Goal: Communication & Community: Answer question/provide support

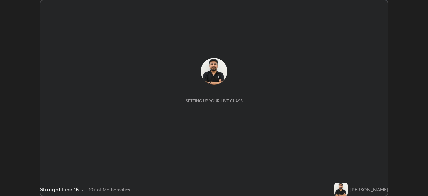
scroll to position [196, 428]
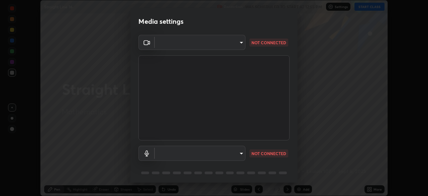
type input "26ea4645ce1167a88714ccf2a1c7b245e82c900ba769eb6e2bf526cec6792837"
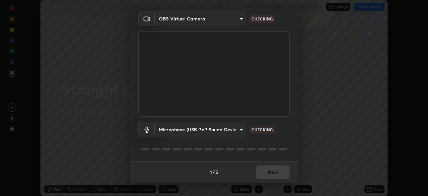
click at [235, 130] on body "Erase all Straight Line 16 Recording WAS SCHEDULED TO START AT 12:55 PM Setting…" at bounding box center [214, 98] width 428 height 196
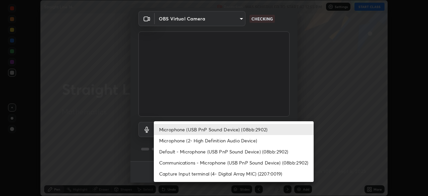
click at [229, 141] on li "Microphone (2- High Definition Audio Device)" at bounding box center [234, 140] width 160 height 11
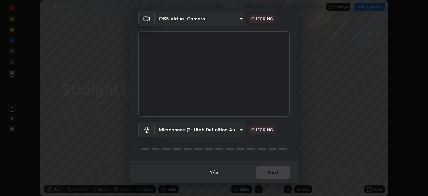
click at [233, 136] on body "Erase all Straight Line 16 Recording WAS SCHEDULED TO START AT 12:55 PM Setting…" at bounding box center [214, 98] width 428 height 196
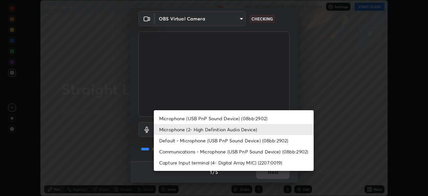
click at [240, 121] on li "Microphone (USB PnP Sound Device) (08bb:2902)" at bounding box center [234, 118] width 160 height 11
type input "740e2c842d1cac06ac36e4bd4a2e2877ac9f70a212878e78840fec1412a672ea"
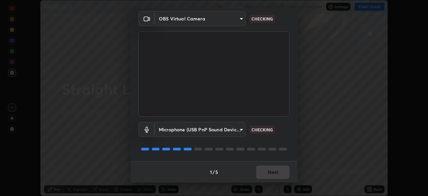
click at [266, 145] on div at bounding box center [213, 149] width 151 height 8
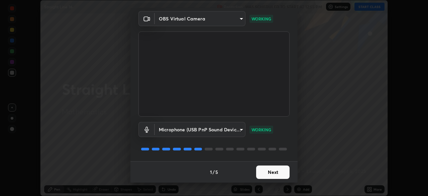
click at [266, 174] on button "Next" at bounding box center [272, 171] width 33 height 13
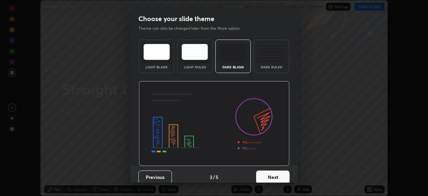
click at [268, 175] on button "Next" at bounding box center [272, 176] width 33 height 13
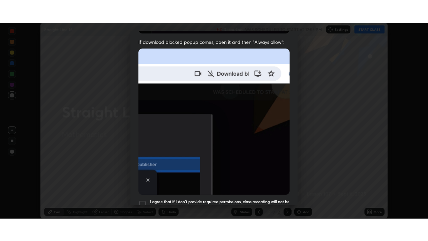
scroll to position [160, 0]
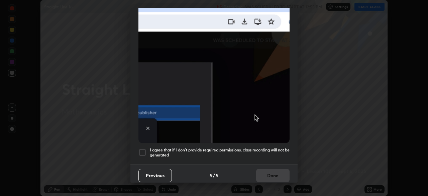
click at [142, 149] on div at bounding box center [142, 152] width 8 height 8
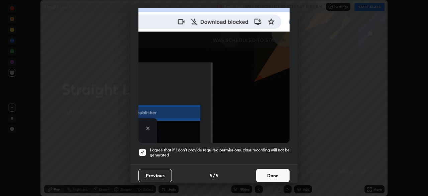
click at [258, 174] on button "Done" at bounding box center [272, 175] width 33 height 13
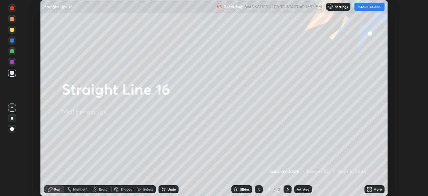
click at [361, 7] on button "START CLASS" at bounding box center [369, 7] width 30 height 8
click at [368, 191] on icon at bounding box center [368, 190] width 2 height 2
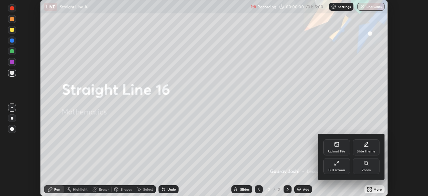
click at [329, 166] on div "Full screen" at bounding box center [336, 166] width 27 height 16
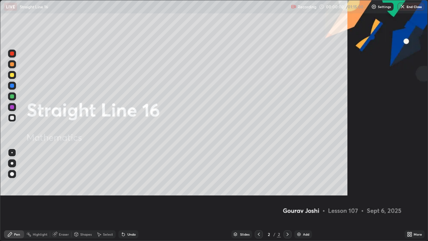
scroll to position [241, 428]
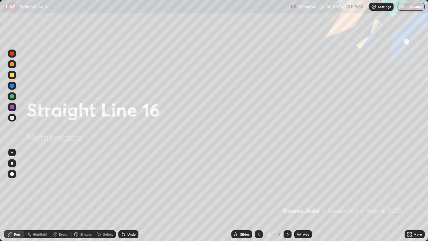
click at [300, 195] on img at bounding box center [298, 233] width 5 height 5
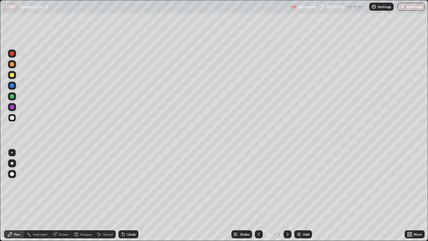
click at [300, 195] on img at bounding box center [298, 233] width 5 height 5
click at [133, 195] on div "Undo" at bounding box center [131, 233] width 8 height 3
click at [132, 195] on div "Undo" at bounding box center [131, 233] width 8 height 3
click at [131, 195] on div "Undo" at bounding box center [131, 233] width 8 height 3
click at [133, 195] on div "Undo" at bounding box center [128, 234] width 20 height 8
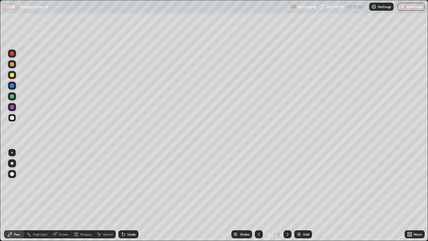
click at [131, 195] on div "Undo" at bounding box center [131, 233] width 8 height 3
click at [129, 195] on div "Undo" at bounding box center [131, 233] width 8 height 3
click at [127, 195] on div "Undo" at bounding box center [128, 234] width 20 height 8
click at [298, 195] on img at bounding box center [298, 233] width 5 height 5
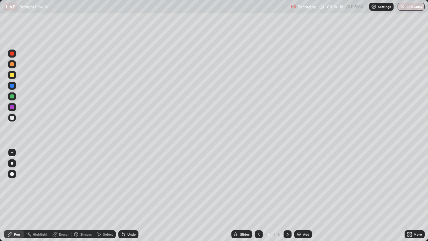
click at [127, 195] on div "Undo" at bounding box center [131, 233] width 8 height 3
click at [85, 195] on div "Shapes" at bounding box center [85, 233] width 11 height 3
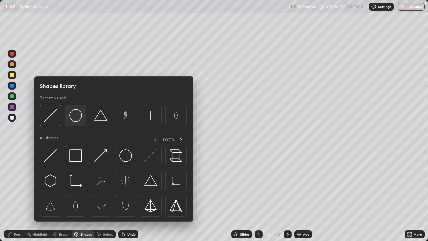
click at [76, 119] on img at bounding box center [75, 115] width 13 height 13
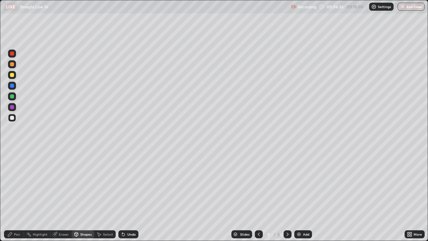
click at [14, 195] on div "Pen" at bounding box center [14, 234] width 20 height 8
click at [12, 117] on div at bounding box center [12, 118] width 4 height 4
click at [62, 195] on div "Eraser" at bounding box center [64, 233] width 10 height 3
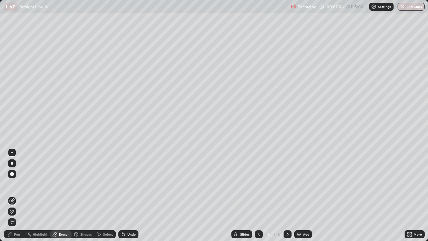
click at [12, 195] on div "Pen" at bounding box center [14, 234] width 20 height 8
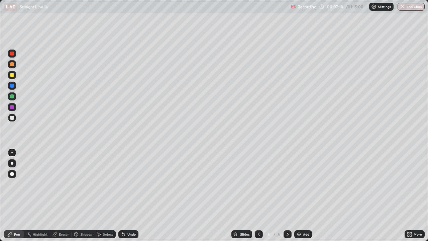
click at [133, 195] on div "Undo" at bounding box center [131, 233] width 8 height 3
click at [134, 195] on div "Undo" at bounding box center [128, 234] width 20 height 8
click at [86, 195] on div "Shapes" at bounding box center [85, 233] width 11 height 3
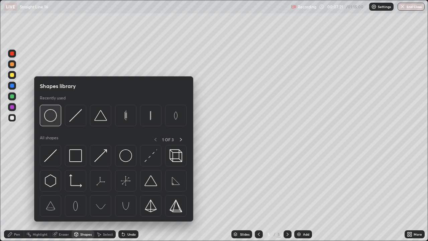
click at [50, 119] on img at bounding box center [50, 115] width 13 height 13
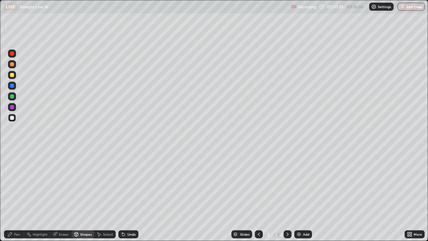
click at [20, 195] on div "Pen" at bounding box center [14, 234] width 20 height 8
click at [12, 95] on div at bounding box center [12, 96] width 4 height 4
click at [64, 195] on div "Eraser" at bounding box center [64, 233] width 10 height 3
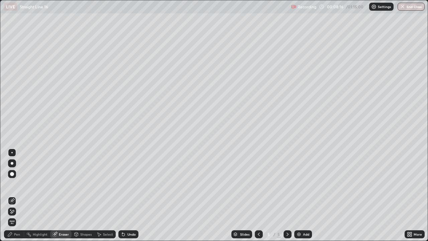
click at [18, 195] on div "Pen" at bounding box center [17, 233] width 6 height 3
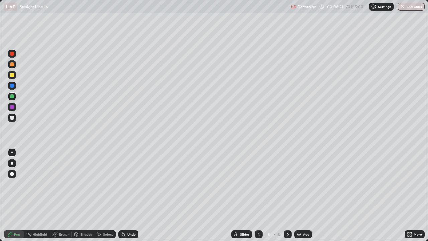
click at [129, 195] on div "Undo" at bounding box center [131, 233] width 8 height 3
click at [132, 195] on div "Undo" at bounding box center [131, 233] width 8 height 3
click at [133, 195] on div "Undo" at bounding box center [131, 233] width 8 height 3
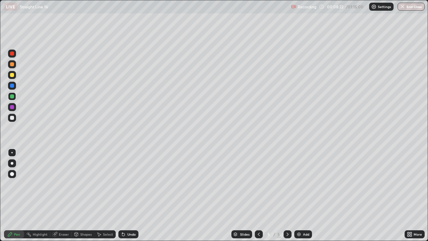
click at [133, 195] on div "Undo" at bounding box center [131, 233] width 8 height 3
click at [134, 195] on div "Undo" at bounding box center [131, 233] width 8 height 3
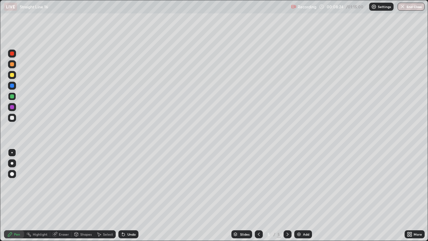
click at [134, 195] on div "Undo" at bounding box center [131, 233] width 8 height 3
click at [303, 195] on div "Add" at bounding box center [306, 233] width 6 height 3
click at [12, 118] on div at bounding box center [12, 118] width 4 height 4
click at [67, 195] on div "Eraser" at bounding box center [64, 233] width 10 height 3
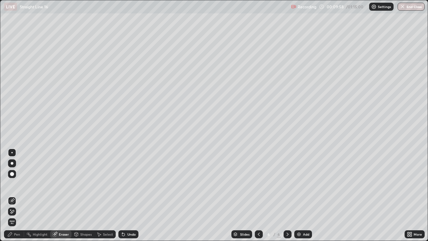
click at [12, 195] on icon at bounding box center [11, 212] width 5 height 6
click at [18, 195] on div "Pen" at bounding box center [17, 233] width 6 height 3
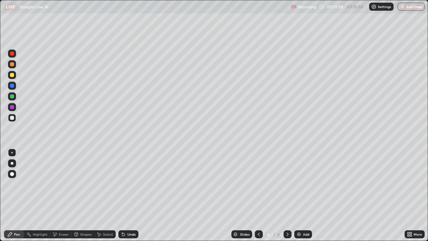
click at [127, 195] on div "Undo" at bounding box center [128, 234] width 20 height 8
click at [11, 66] on div at bounding box center [12, 64] width 4 height 4
click at [134, 195] on div "Undo" at bounding box center [131, 233] width 8 height 3
click at [297, 195] on img at bounding box center [298, 233] width 5 height 5
click at [108, 195] on div "Select" at bounding box center [108, 233] width 10 height 3
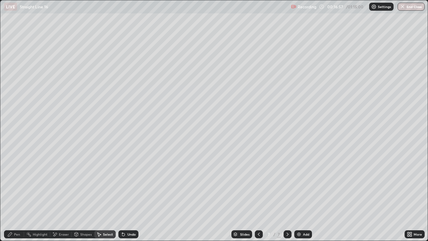
click at [85, 195] on div "Shapes" at bounding box center [85, 233] width 11 height 3
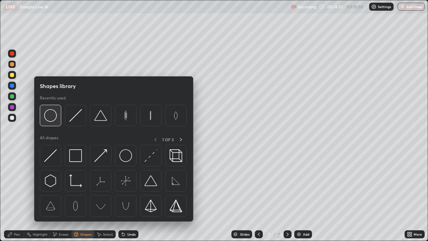
click at [55, 116] on img at bounding box center [50, 115] width 13 height 13
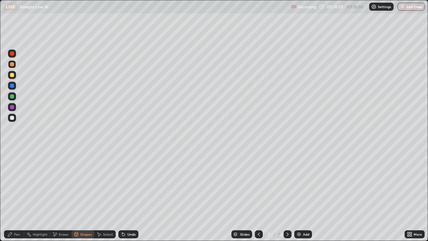
click at [77, 195] on icon at bounding box center [77, 233] width 4 height 1
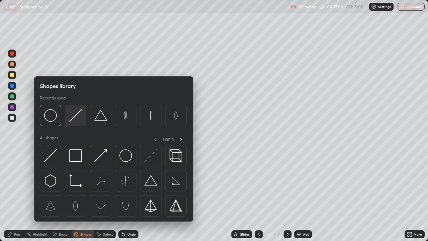
click at [74, 119] on img at bounding box center [75, 115] width 13 height 13
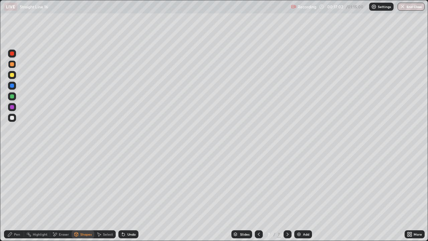
click at [22, 195] on div "Pen" at bounding box center [14, 234] width 20 height 8
click at [13, 118] on div at bounding box center [12, 118] width 4 height 4
click at [13, 100] on div at bounding box center [12, 96] width 8 height 8
click at [132, 195] on div "Undo" at bounding box center [128, 234] width 20 height 8
click at [131, 195] on div "Undo" at bounding box center [131, 233] width 8 height 3
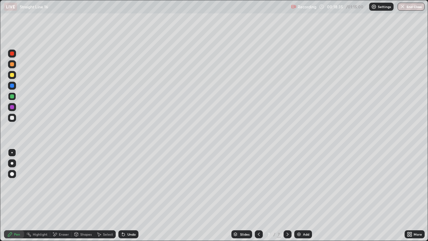
click at [258, 195] on icon at bounding box center [258, 233] width 5 height 5
click at [284, 195] on div at bounding box center [288, 234] width 8 height 8
click at [301, 195] on div "Add" at bounding box center [303, 234] width 18 height 8
click at [12, 121] on div at bounding box center [12, 118] width 8 height 8
click at [61, 195] on div "Eraser" at bounding box center [60, 234] width 21 height 8
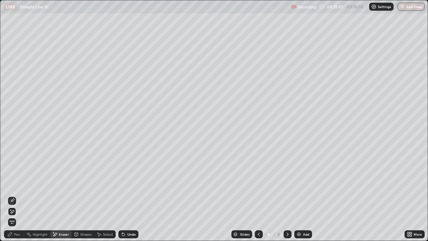
click at [14, 195] on div "Pen" at bounding box center [14, 234] width 20 height 8
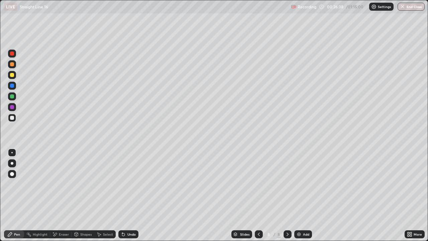
click at [301, 195] on img at bounding box center [298, 233] width 5 height 5
click at [81, 195] on div "Shapes" at bounding box center [83, 234] width 23 height 8
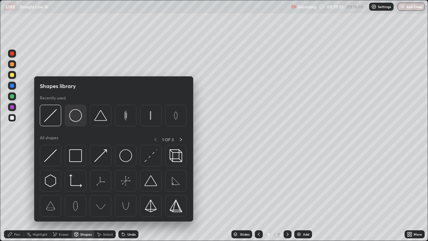
click at [73, 120] on img at bounding box center [75, 115] width 13 height 13
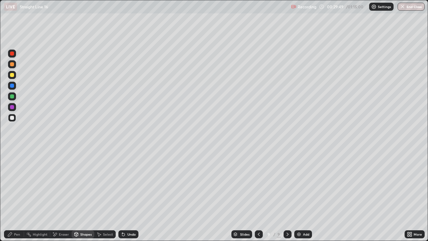
click at [84, 195] on div "Shapes" at bounding box center [83, 234] width 23 height 8
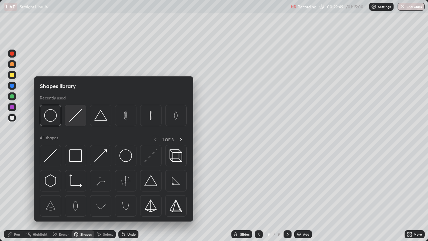
click at [75, 120] on img at bounding box center [75, 115] width 13 height 13
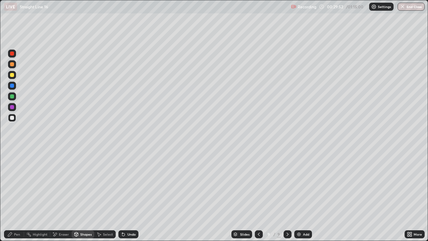
click at [15, 195] on div "Pen" at bounding box center [14, 234] width 20 height 8
click at [12, 97] on div at bounding box center [12, 96] width 4 height 4
click at [10, 78] on div at bounding box center [12, 75] width 8 height 8
click at [301, 195] on div "Add" at bounding box center [303, 234] width 18 height 8
click at [85, 195] on div "Shapes" at bounding box center [83, 234] width 23 height 8
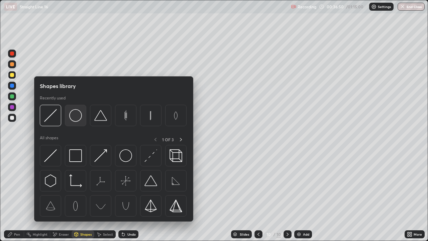
click at [77, 118] on img at bounding box center [75, 115] width 13 height 13
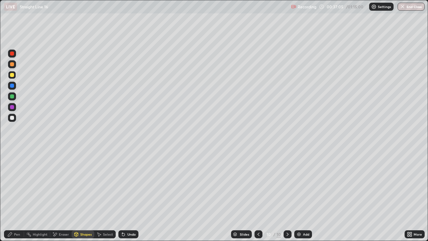
click at [12, 76] on div at bounding box center [12, 75] width 4 height 4
click at [13, 65] on div at bounding box center [12, 64] width 4 height 4
click at [84, 195] on div "Shapes" at bounding box center [85, 233] width 11 height 3
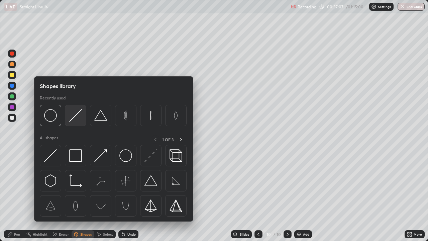
click at [78, 117] on img at bounding box center [75, 115] width 13 height 13
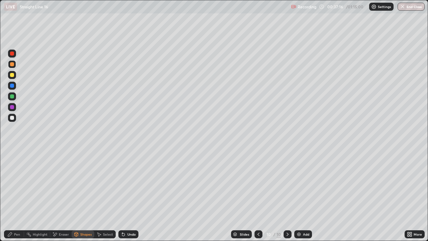
click at [86, 195] on div "Shapes" at bounding box center [83, 234] width 23 height 8
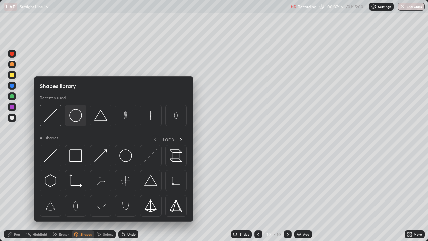
click at [75, 120] on img at bounding box center [75, 115] width 13 height 13
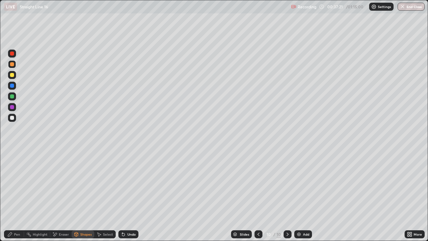
click at [80, 195] on div "Shapes" at bounding box center [83, 234] width 23 height 8
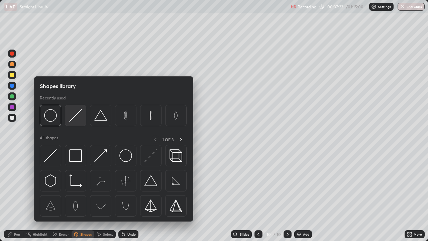
click at [71, 120] on img at bounding box center [75, 115] width 13 height 13
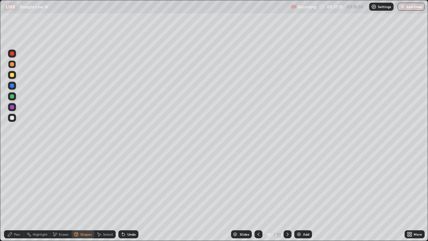
click at [128, 195] on div "Undo" at bounding box center [128, 234] width 20 height 8
click at [259, 195] on icon at bounding box center [258, 233] width 5 height 5
click at [13, 76] on div at bounding box center [12, 75] width 4 height 4
click at [12, 118] on div at bounding box center [12, 118] width 4 height 4
click at [19, 195] on div "Pen" at bounding box center [14, 234] width 20 height 8
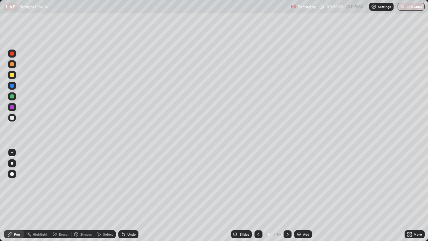
click at [288, 195] on icon at bounding box center [287, 233] width 5 height 5
click at [128, 195] on div "Undo" at bounding box center [131, 233] width 8 height 3
click at [127, 195] on div "Undo" at bounding box center [131, 233] width 8 height 3
click at [125, 195] on icon at bounding box center [123, 233] width 5 height 5
click at [67, 195] on div "Eraser" at bounding box center [60, 234] width 21 height 8
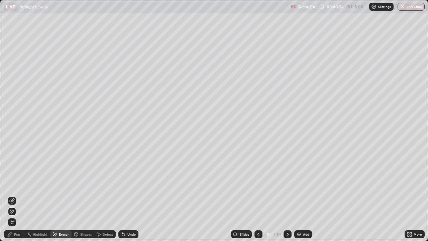
click at [20, 195] on div "Pen" at bounding box center [14, 234] width 20 height 8
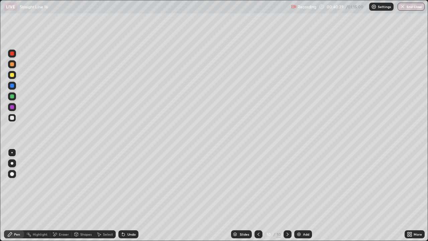
click at [62, 195] on div "Eraser" at bounding box center [60, 234] width 21 height 8
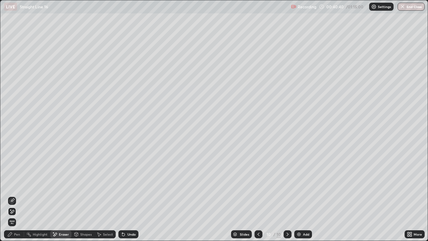
click at [17, 195] on div "Pen" at bounding box center [14, 234] width 20 height 8
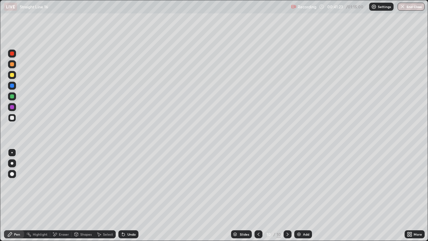
click at [258, 195] on icon at bounding box center [258, 233] width 5 height 5
click at [131, 195] on div "Undo" at bounding box center [131, 233] width 8 height 3
click at [287, 195] on icon at bounding box center [287, 233] width 5 height 5
click at [297, 195] on img at bounding box center [298, 233] width 5 height 5
click at [82, 195] on div "Shapes" at bounding box center [85, 233] width 11 height 3
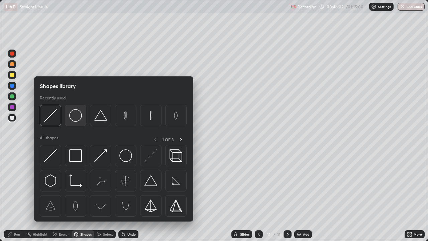
click at [73, 117] on img at bounding box center [75, 115] width 13 height 13
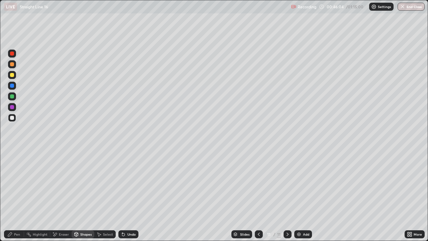
click at [81, 195] on div "Shapes" at bounding box center [85, 233] width 11 height 3
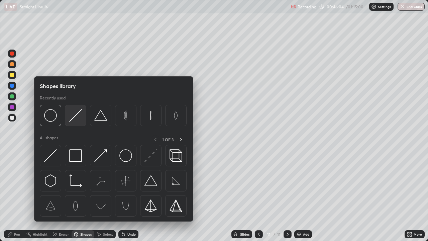
click at [71, 122] on div at bounding box center [75, 115] width 21 height 21
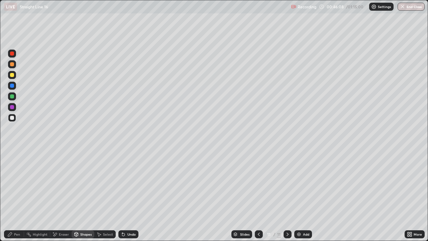
click at [12, 117] on div at bounding box center [12, 118] width 4 height 4
click at [13, 97] on div at bounding box center [12, 96] width 4 height 4
click at [15, 195] on div "Pen" at bounding box center [17, 233] width 6 height 3
click at [132, 195] on div "Undo" at bounding box center [128, 234] width 20 height 8
click at [12, 118] on div at bounding box center [12, 118] width 4 height 4
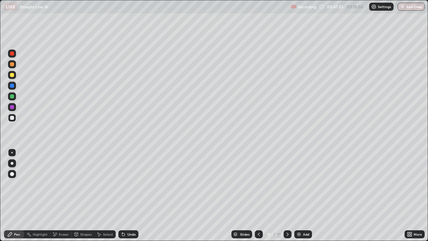
click at [12, 56] on div at bounding box center [12, 53] width 8 height 8
click at [11, 119] on div at bounding box center [12, 118] width 4 height 4
click at [299, 195] on img at bounding box center [298, 233] width 5 height 5
click at [86, 195] on div "Shapes" at bounding box center [83, 234] width 23 height 8
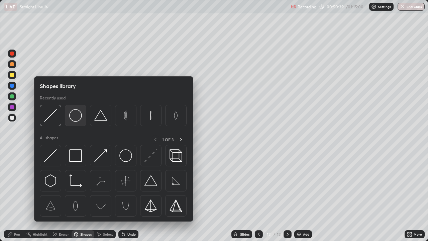
click at [76, 120] on img at bounding box center [75, 115] width 13 height 13
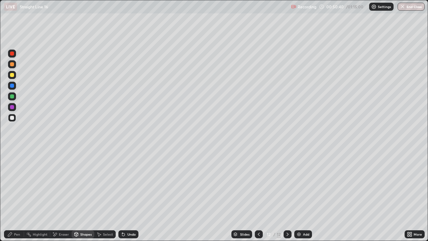
click at [65, 195] on div "Eraser" at bounding box center [64, 233] width 10 height 3
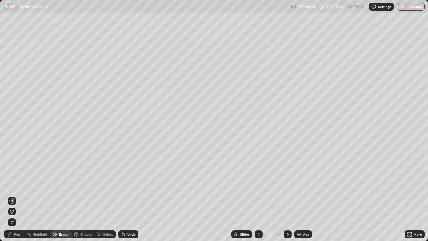
click at [83, 195] on div "Shapes" at bounding box center [85, 233] width 11 height 3
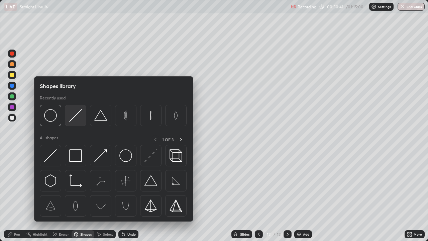
click at [72, 120] on img at bounding box center [75, 115] width 13 height 13
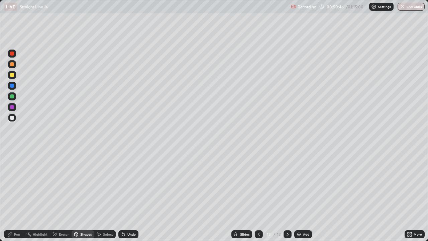
click at [15, 195] on div "Pen" at bounding box center [14, 234] width 20 height 8
click at [12, 118] on div at bounding box center [12, 118] width 4 height 4
click at [12, 96] on div at bounding box center [12, 96] width 4 height 4
click at [13, 121] on div at bounding box center [12, 118] width 8 height 8
click at [12, 107] on div at bounding box center [12, 107] width 4 height 4
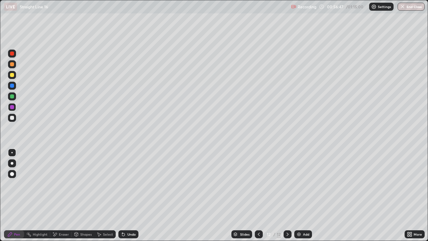
click at [303, 195] on div "Add" at bounding box center [306, 233] width 6 height 3
click at [11, 118] on div at bounding box center [12, 118] width 4 height 4
click at [82, 195] on div "Shapes" at bounding box center [83, 234] width 23 height 8
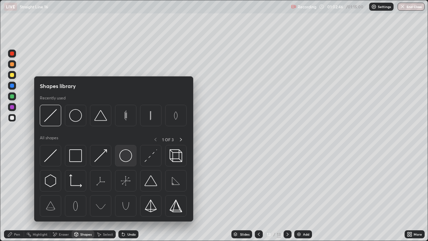
click at [127, 154] on img at bounding box center [125, 155] width 13 height 13
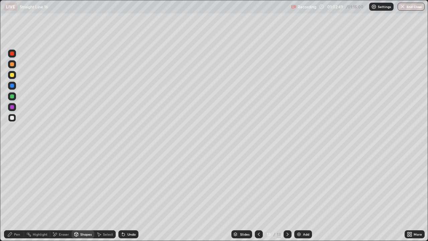
click at [84, 195] on div "Shapes" at bounding box center [83, 234] width 23 height 8
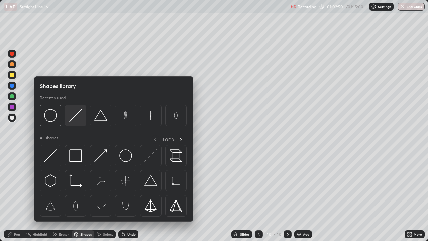
click at [76, 123] on div at bounding box center [75, 115] width 21 height 21
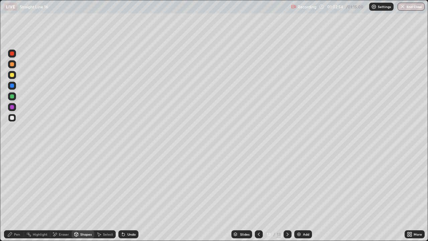
click at [18, 195] on div "Pen" at bounding box center [17, 233] width 6 height 3
click at [12, 118] on div at bounding box center [12, 118] width 4 height 4
click at [12, 98] on div at bounding box center [12, 96] width 4 height 4
click at [11, 65] on div at bounding box center [12, 64] width 4 height 4
click at [12, 77] on div at bounding box center [12, 75] width 4 height 4
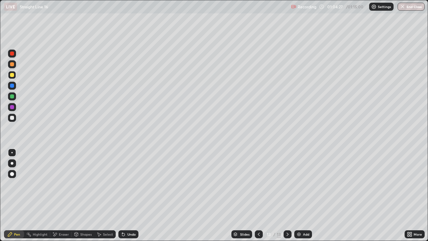
click at [130, 195] on div "Undo" at bounding box center [131, 233] width 8 height 3
click at [130, 195] on div "Undo" at bounding box center [128, 234] width 20 height 8
click at [127, 195] on div "Undo" at bounding box center [131, 233] width 8 height 3
click at [11, 118] on div at bounding box center [12, 118] width 4 height 4
click at [419, 10] on button "End Class" at bounding box center [411, 7] width 27 height 8
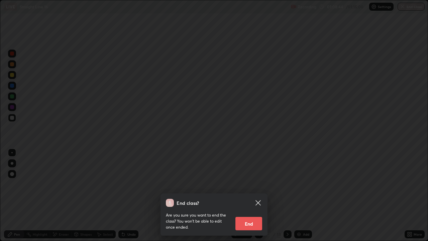
click at [257, 195] on button "End" at bounding box center [248, 223] width 27 height 13
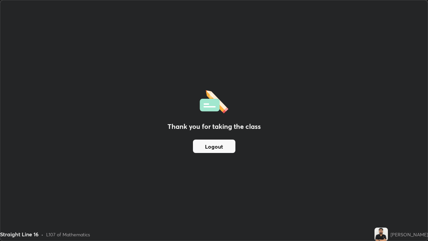
click at [388, 195] on img at bounding box center [381, 233] width 13 height 13
click at [223, 142] on button "Logout" at bounding box center [214, 145] width 42 height 13
